Goal: Task Accomplishment & Management: Complete application form

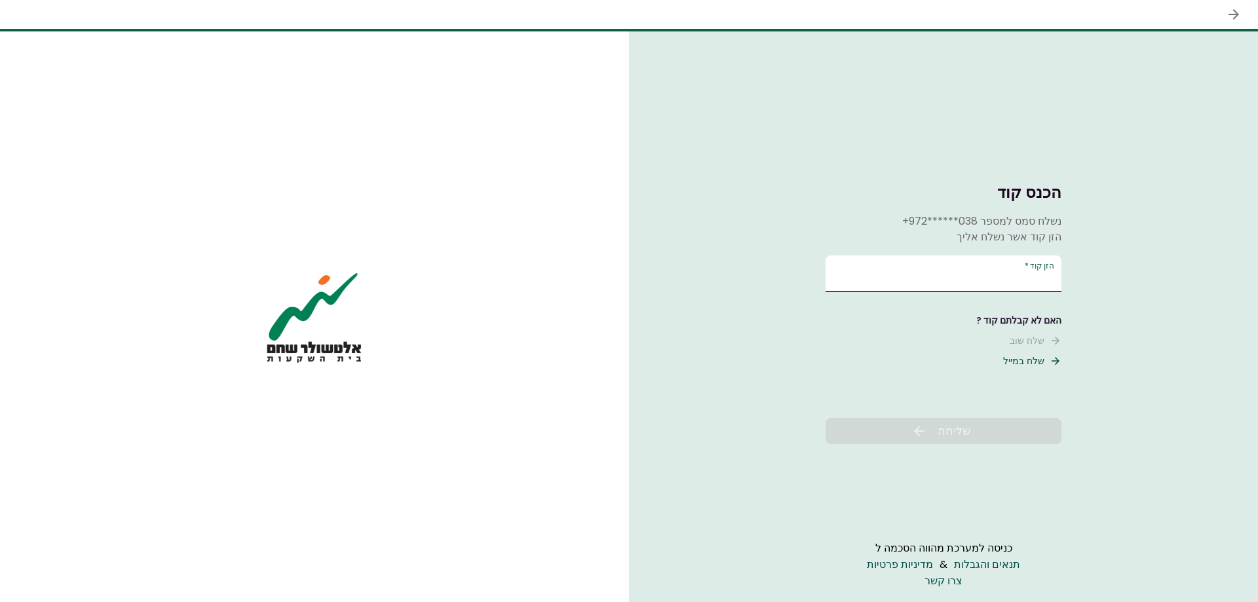
click at [931, 276] on input "הזן קוד   *" at bounding box center [943, 273] width 236 height 37
type input "******"
click at [897, 426] on button "שליחה" at bounding box center [943, 431] width 236 height 26
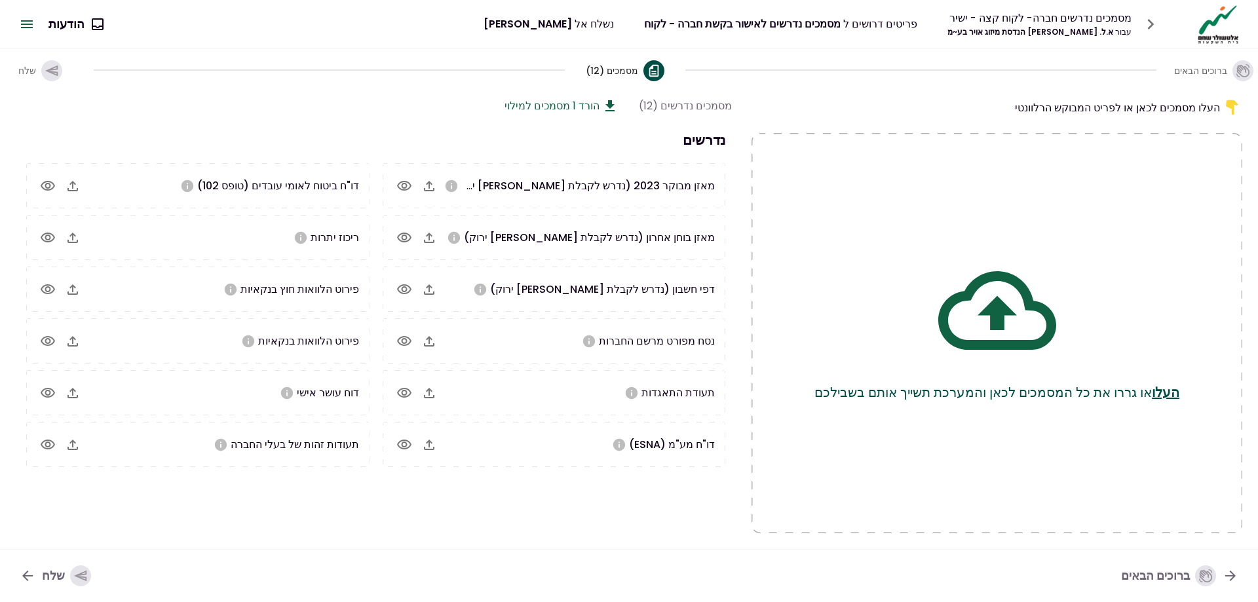
click at [428, 183] on icon "button" at bounding box center [429, 186] width 10 height 10
click at [429, 183] on icon "button" at bounding box center [429, 186] width 10 height 10
click at [428, 187] on icon "button" at bounding box center [429, 186] width 10 height 10
click at [424, 288] on icon "button" at bounding box center [419, 289] width 10 height 10
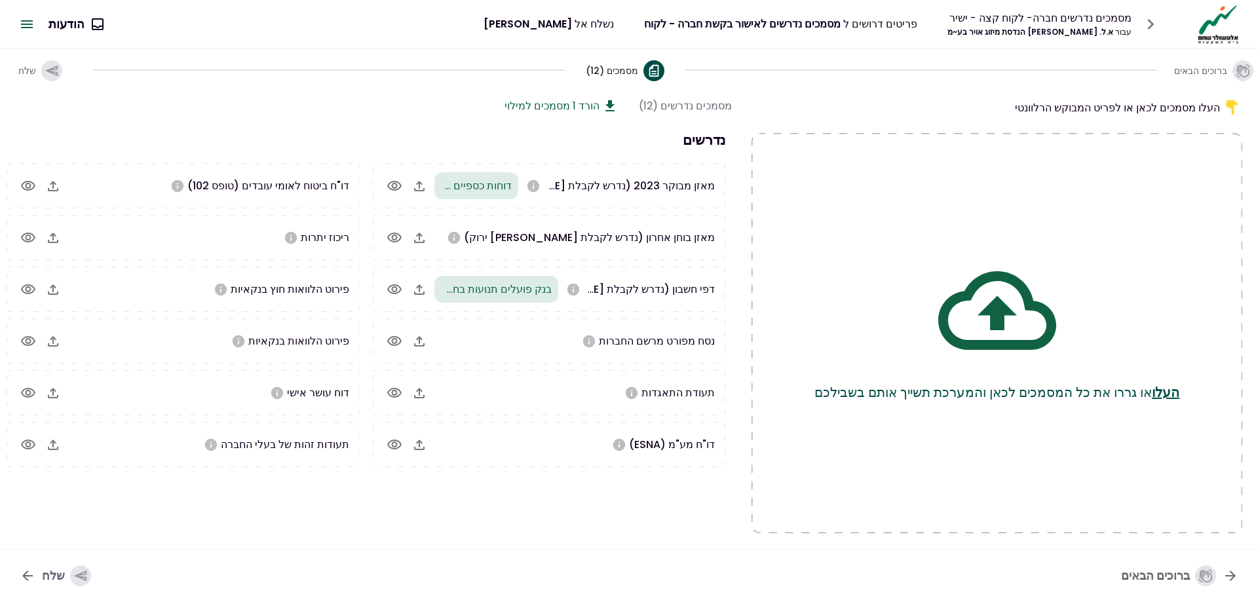
click at [424, 341] on icon "button" at bounding box center [419, 341] width 10 height 10
click at [427, 392] on icon "button" at bounding box center [419, 393] width 16 height 16
click at [427, 443] on icon "button" at bounding box center [419, 445] width 16 height 16
click at [58, 185] on icon "button" at bounding box center [53, 186] width 10 height 10
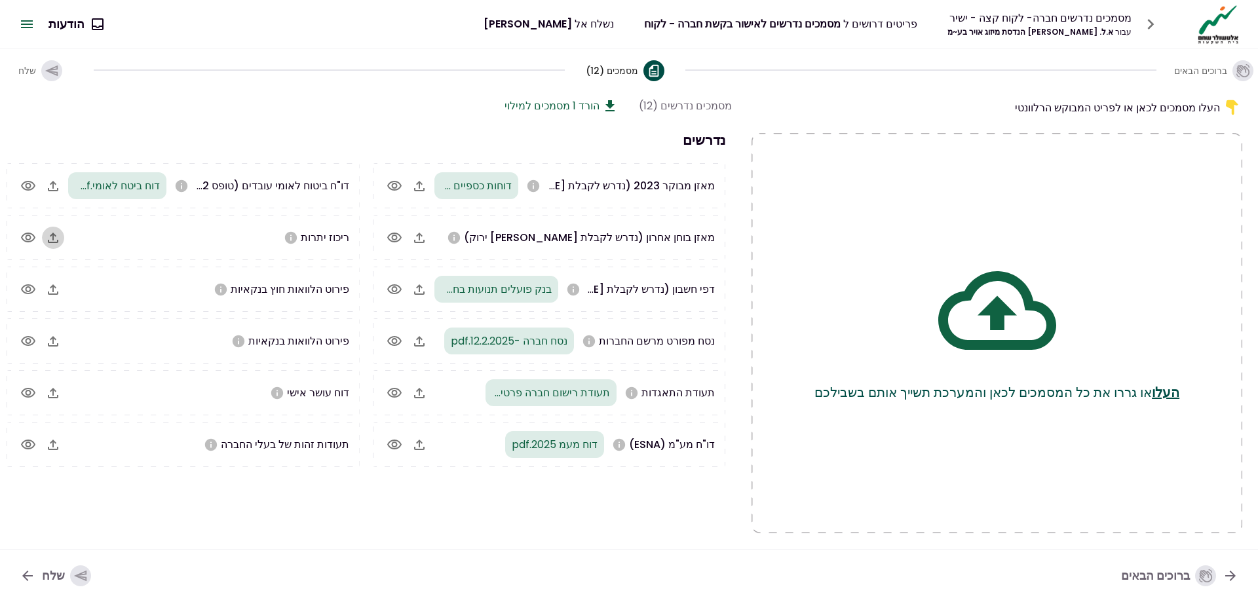
click at [54, 238] on icon "button" at bounding box center [53, 238] width 10 height 10
click at [50, 339] on icon "button" at bounding box center [53, 341] width 10 height 10
click at [52, 445] on icon "button" at bounding box center [53, 445] width 16 height 16
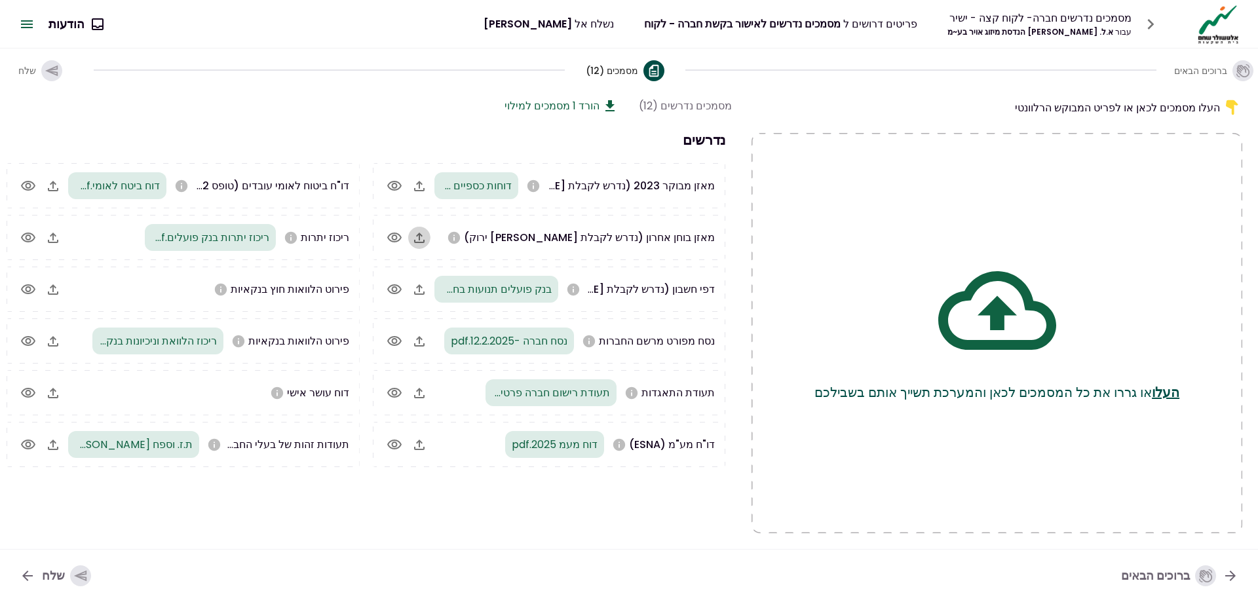
click at [418, 236] on icon "button" at bounding box center [419, 238] width 16 height 16
click at [51, 71] on icon "button" at bounding box center [52, 71] width 14 height 14
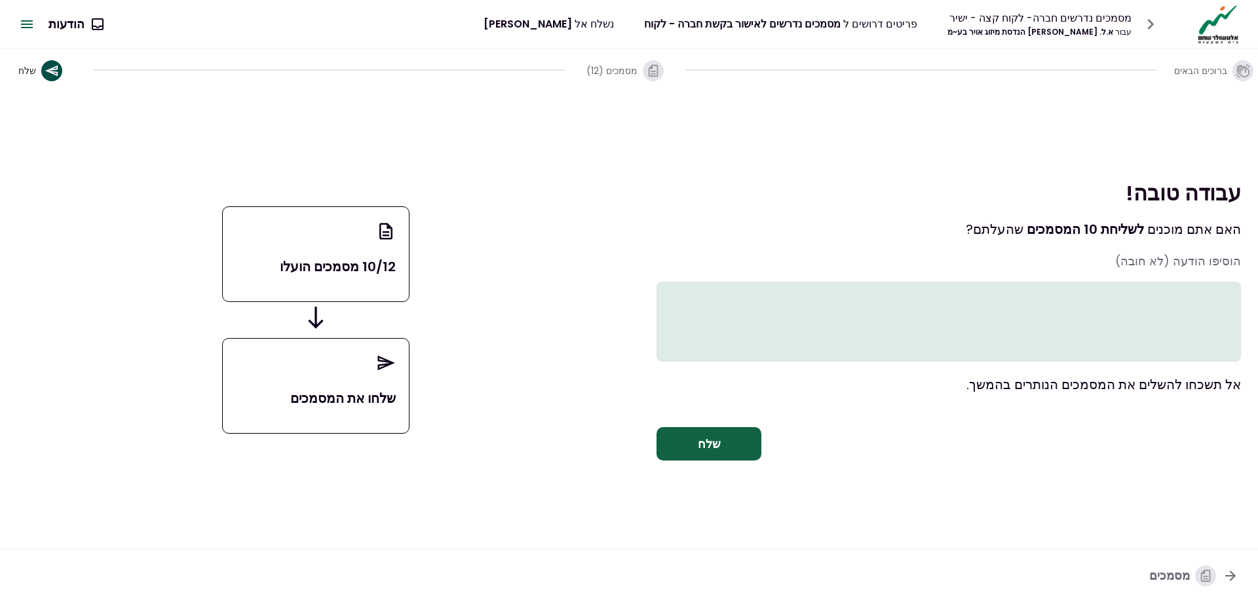
click at [1181, 290] on textarea at bounding box center [948, 322] width 584 height 80
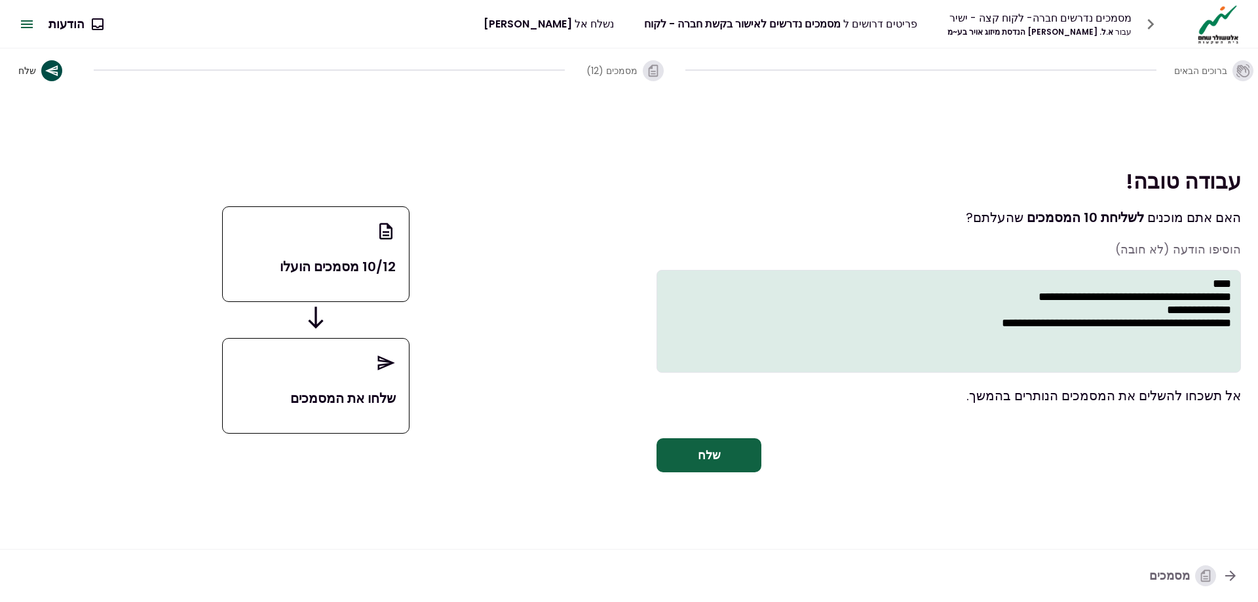
type textarea "**********"
click at [717, 458] on button "שלח" at bounding box center [708, 455] width 105 height 34
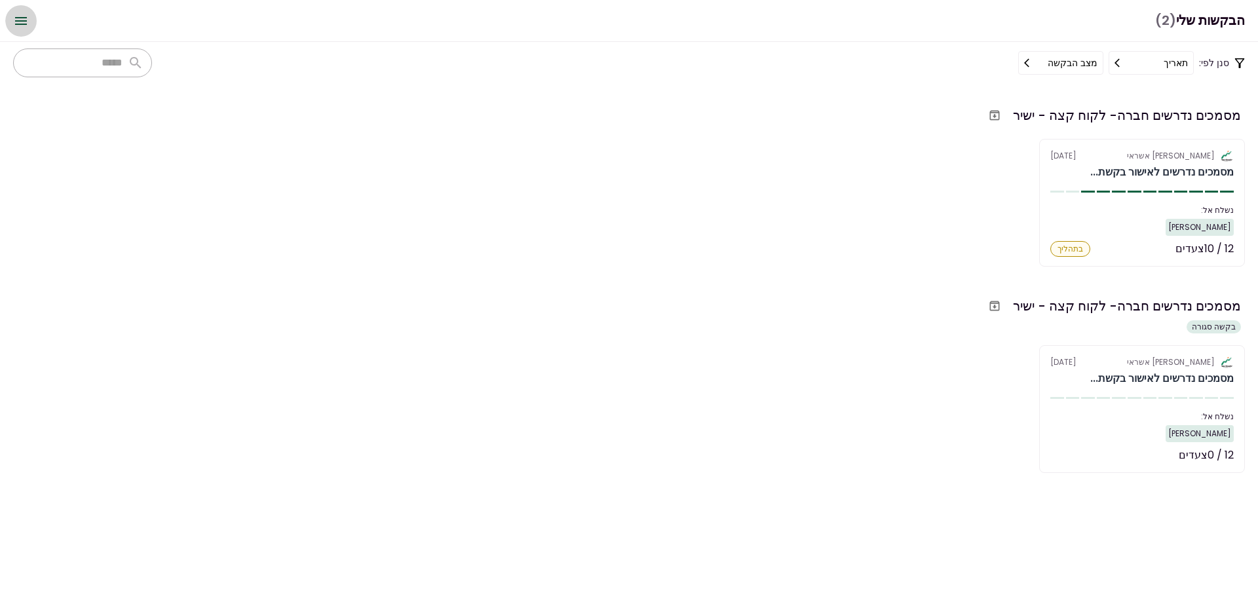
click at [19, 23] on icon "Open menu" at bounding box center [21, 21] width 16 height 16
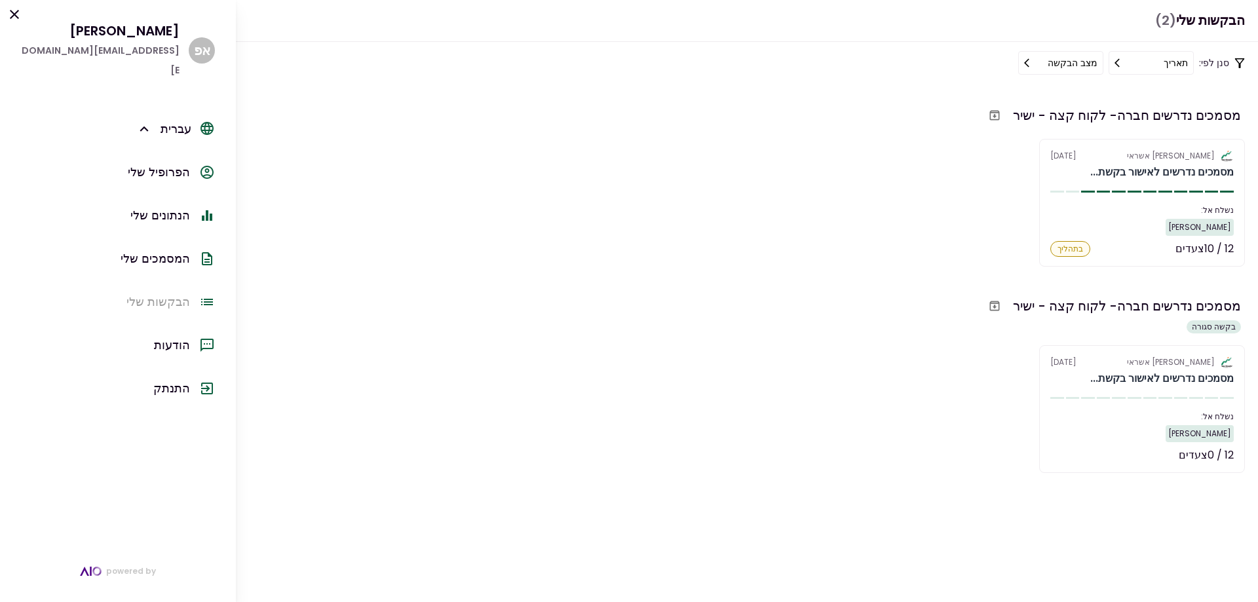
click at [179, 379] on div "התנתק" at bounding box center [171, 389] width 37 height 20
